Goal: Task Accomplishment & Management: Use online tool/utility

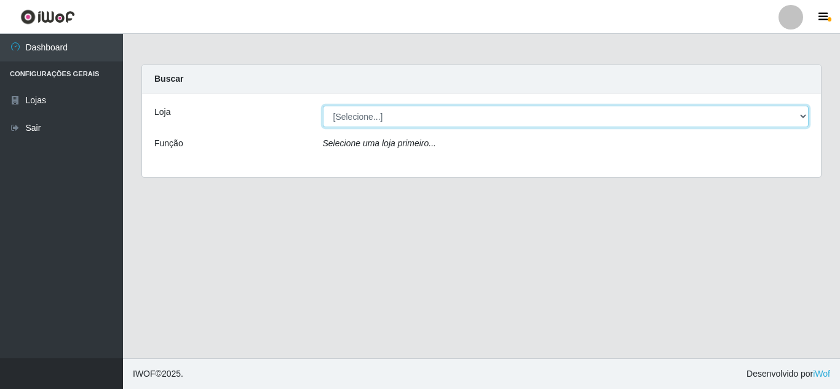
drag, startPoint x: 796, startPoint y: 119, endPoint x: 788, endPoint y: 119, distance: 8.0
click at [796, 119] on select "[Selecione...] Queiroz [GEOGRAPHIC_DATA] - [GEOGRAPHIC_DATA]" at bounding box center [566, 117] width 486 height 22
select select "462"
click at [323, 106] on select "[Selecione...] Queiroz [GEOGRAPHIC_DATA] - [GEOGRAPHIC_DATA]" at bounding box center [566, 117] width 486 height 22
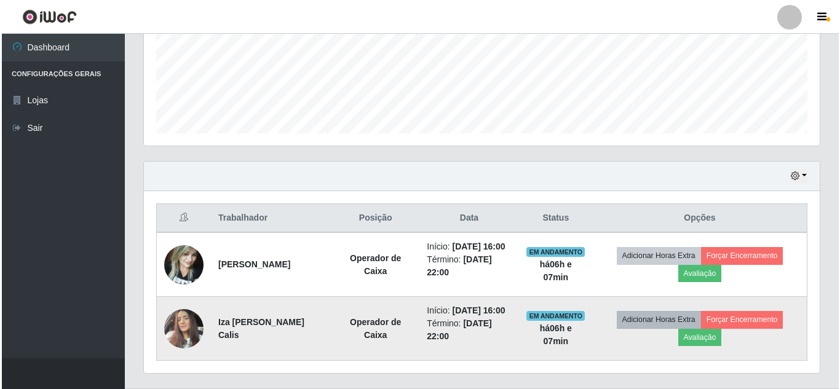
scroll to position [307, 0]
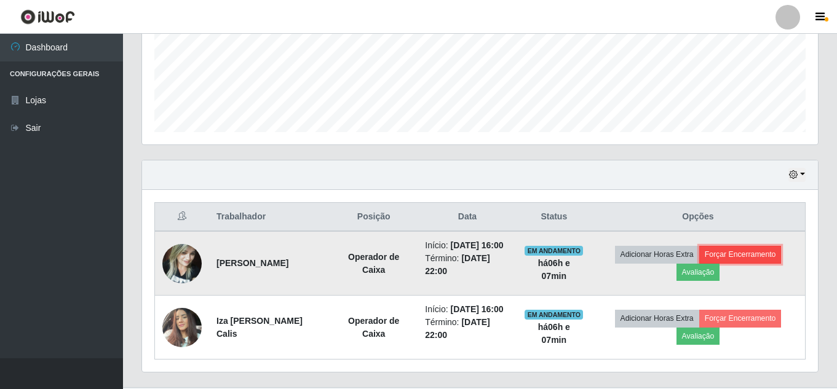
click at [743, 251] on button "Forçar Encerramento" at bounding box center [740, 254] width 82 height 17
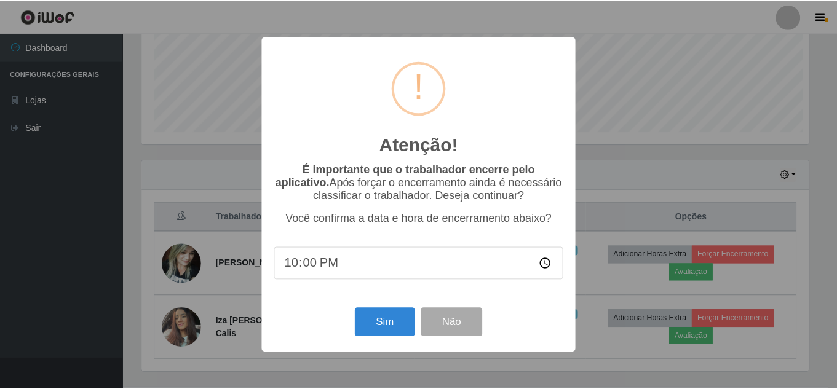
scroll to position [255, 669]
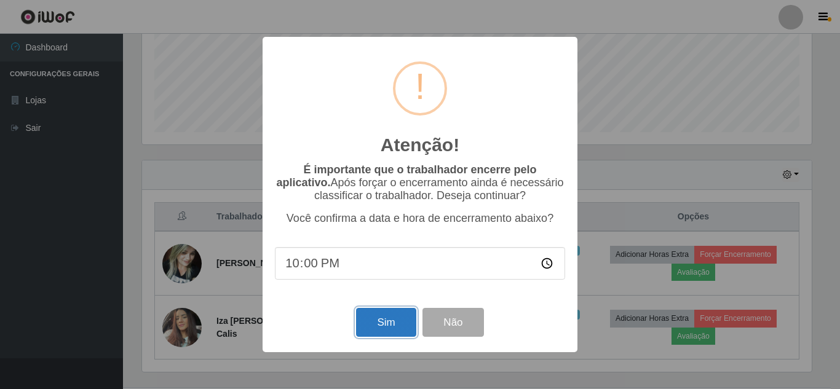
click at [383, 320] on button "Sim" at bounding box center [386, 322] width 60 height 29
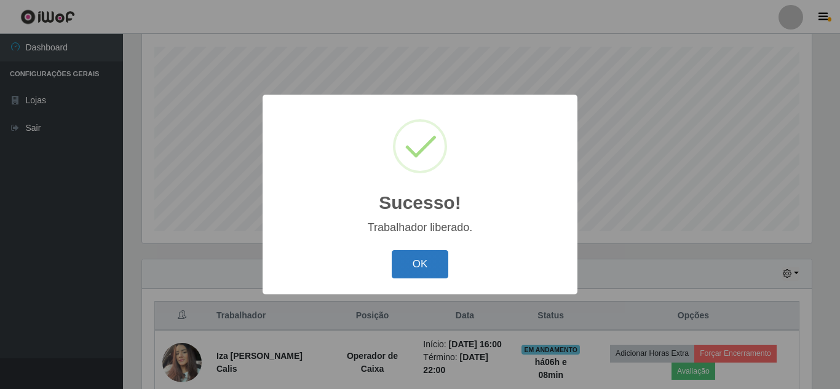
click at [430, 270] on button "OK" at bounding box center [420, 264] width 57 height 29
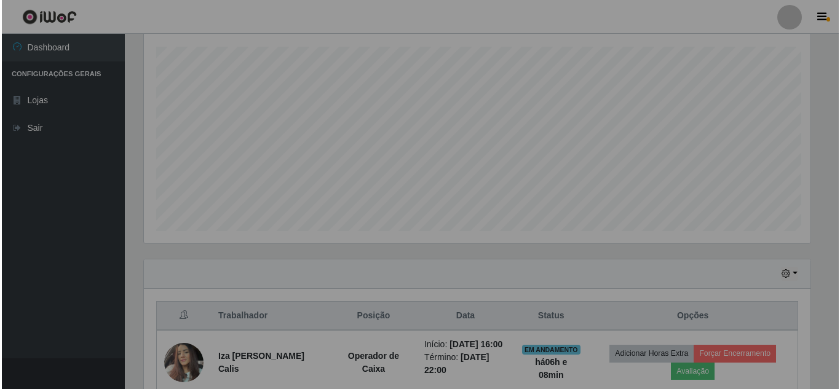
scroll to position [255, 676]
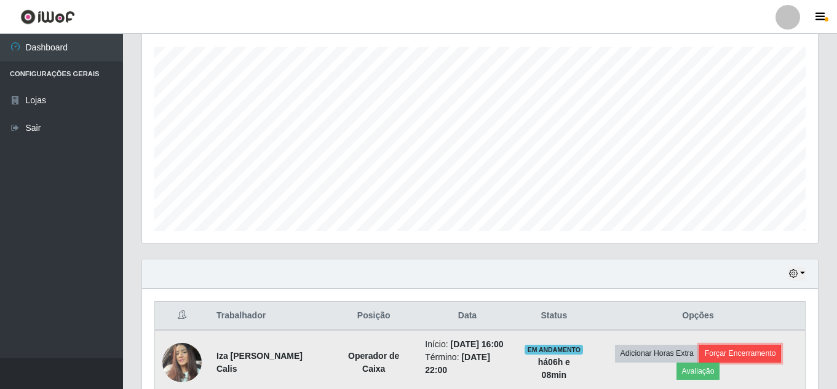
click at [738, 352] on button "Forçar Encerramento" at bounding box center [740, 353] width 82 height 17
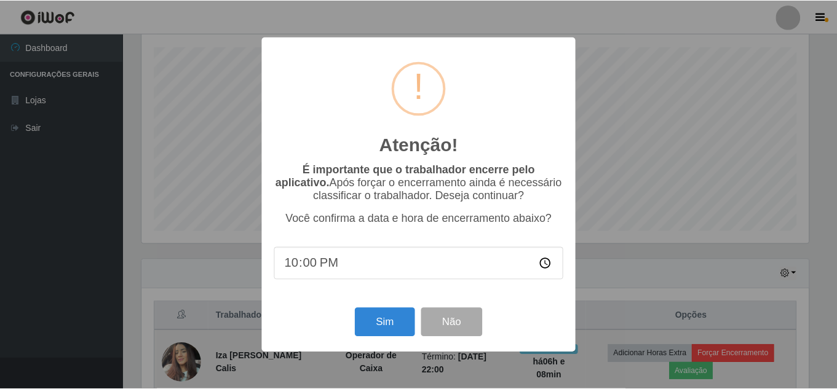
scroll to position [255, 669]
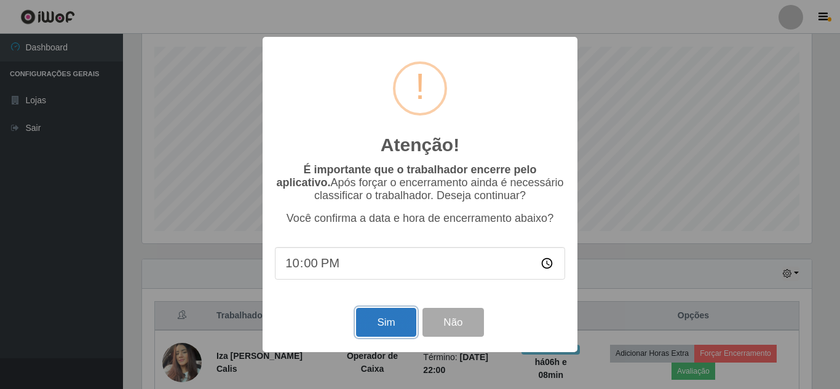
click at [387, 323] on button "Sim" at bounding box center [386, 322] width 60 height 29
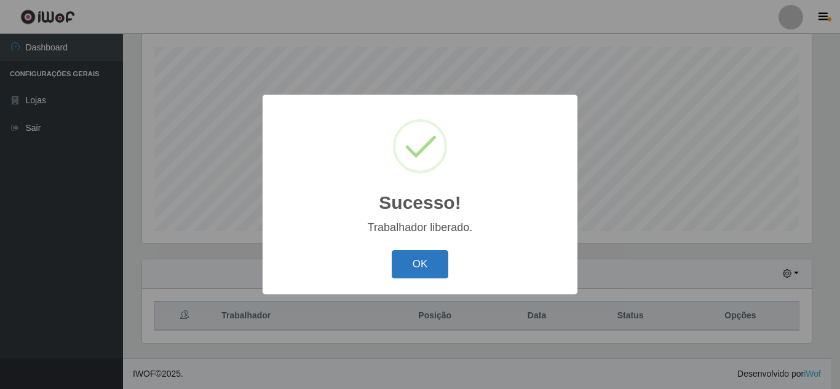
click at [441, 252] on button "OK" at bounding box center [420, 264] width 57 height 29
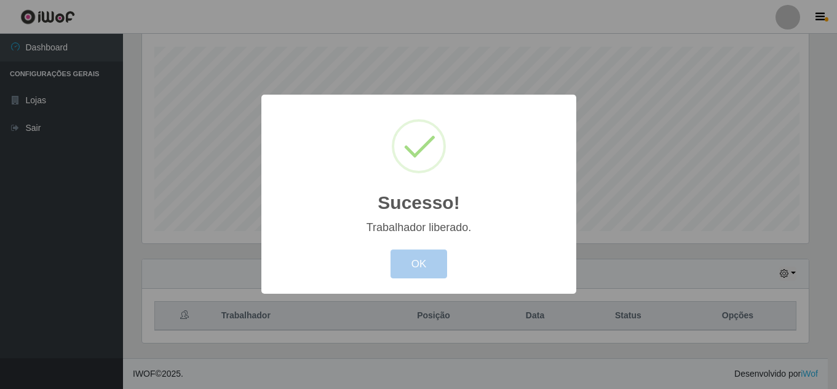
scroll to position [255, 676]
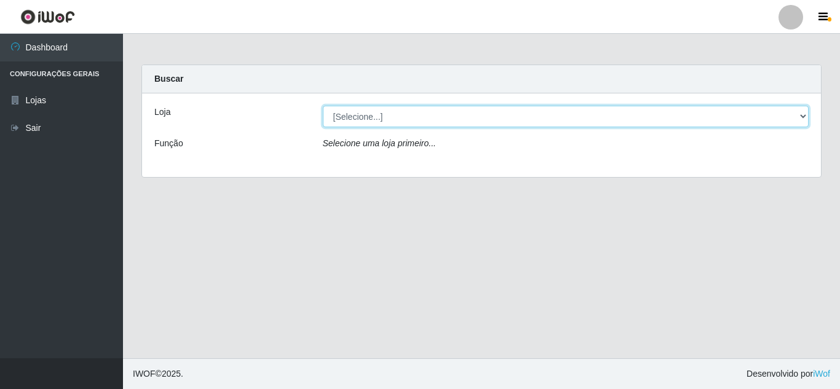
click at [805, 117] on select "[Selecione...] Queiroz [GEOGRAPHIC_DATA] - [GEOGRAPHIC_DATA]" at bounding box center [566, 117] width 486 height 22
select select "462"
click at [323, 106] on select "[Selecione...] Queiroz [GEOGRAPHIC_DATA] - [GEOGRAPHIC_DATA]" at bounding box center [566, 117] width 486 height 22
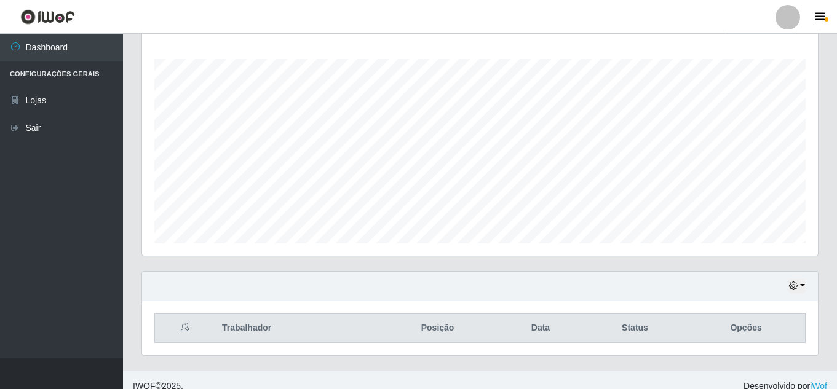
scroll to position [208, 0]
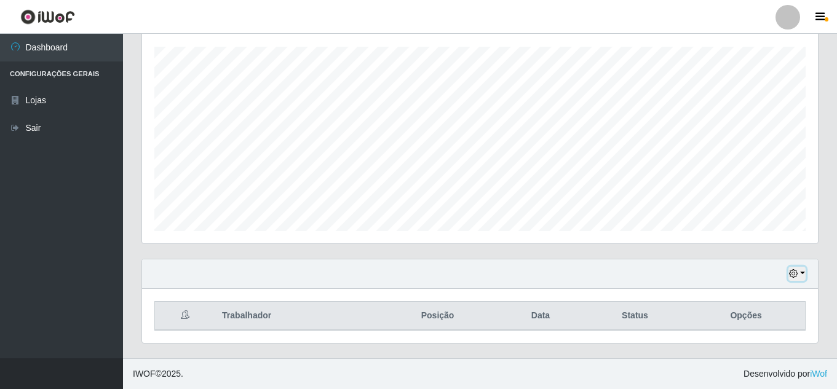
click at [789, 275] on icon "button" at bounding box center [793, 273] width 9 height 9
click at [136, 246] on div "Agendamentos Day Month" at bounding box center [479, 123] width 695 height 271
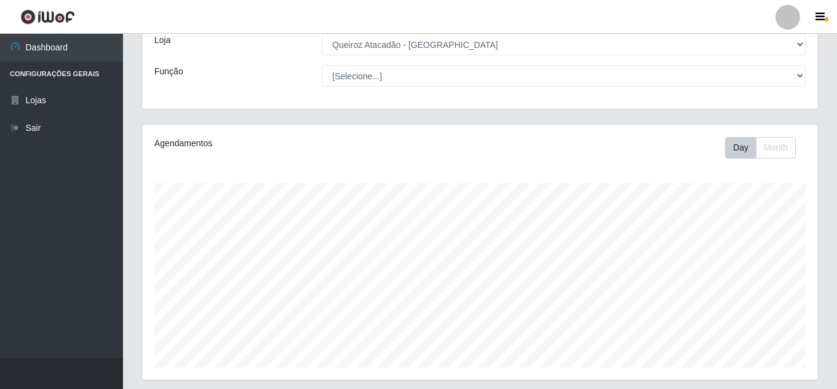
scroll to position [208, 0]
